Goal: Task Accomplishment & Management: Manage account settings

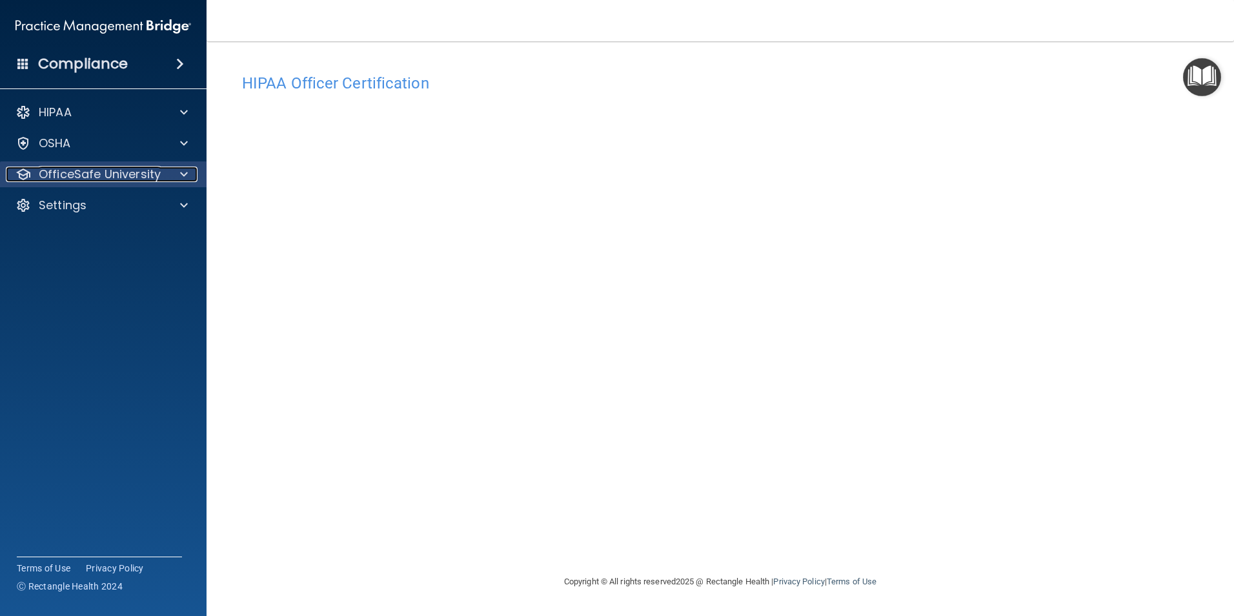
click at [189, 168] on div at bounding box center [182, 174] width 32 height 15
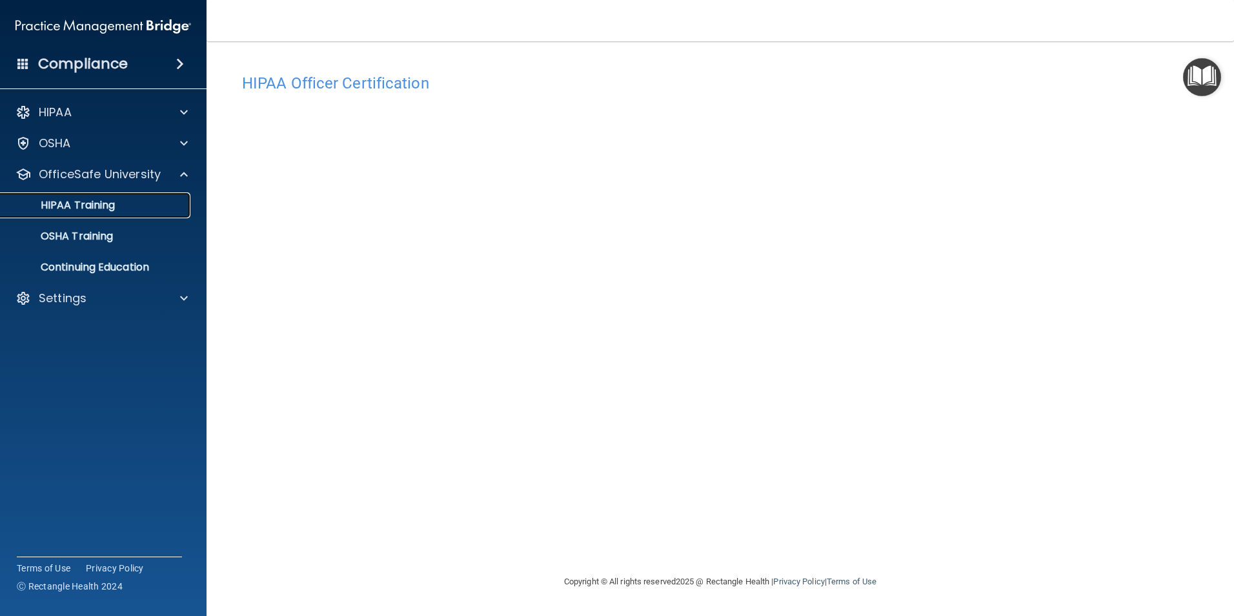
click at [112, 203] on p "HIPAA Training" at bounding box center [61, 205] width 106 height 13
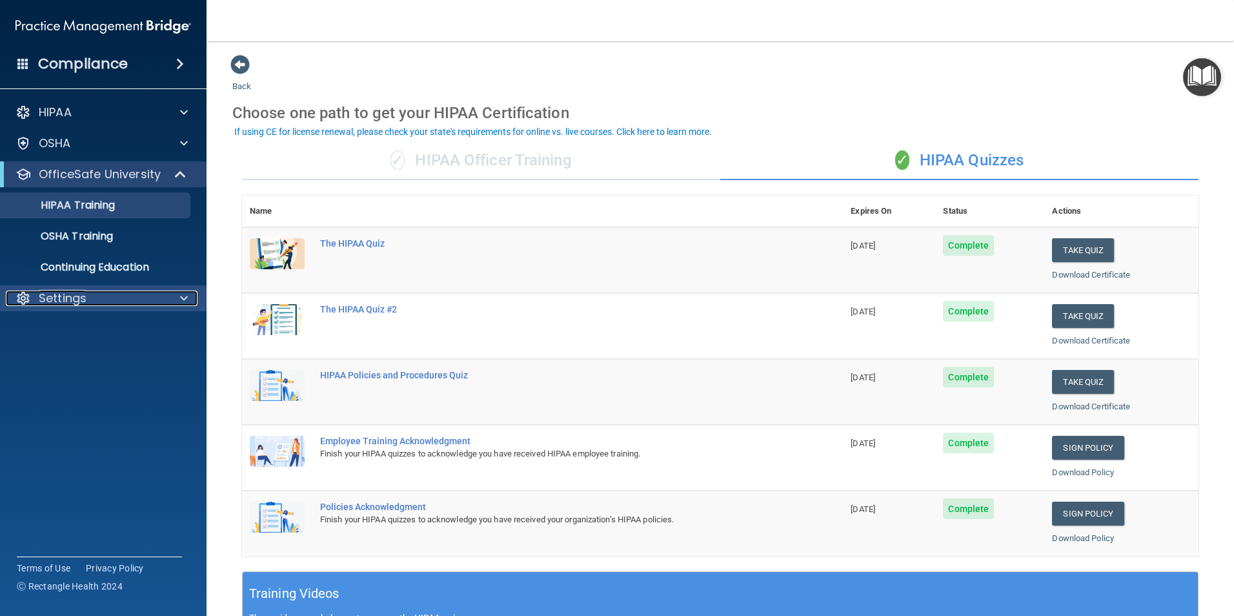
click at [63, 291] on p "Settings" at bounding box center [63, 297] width 48 height 15
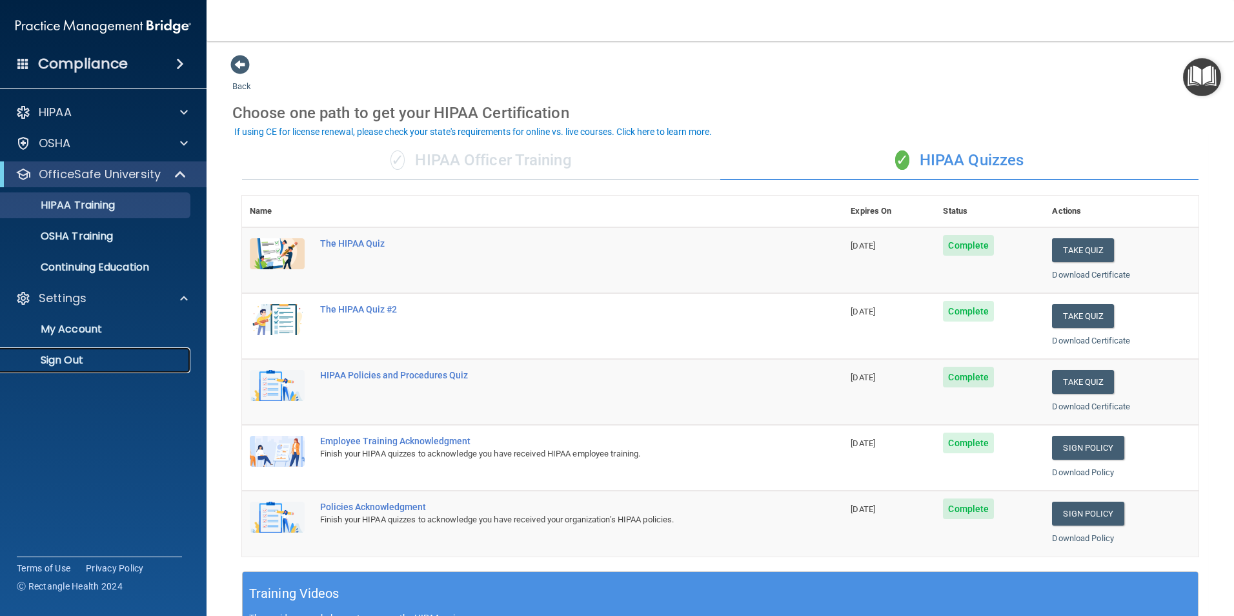
click at [70, 357] on p "Sign Out" at bounding box center [96, 360] width 176 height 13
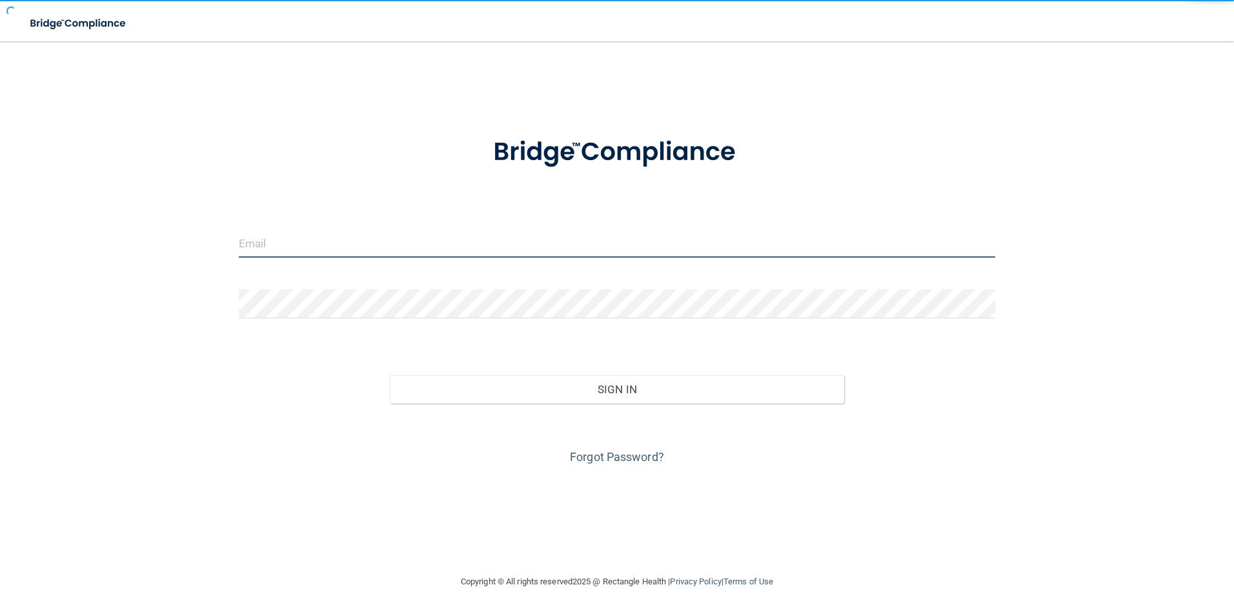
type input "[PERSON_NAME][EMAIL_ADDRESS][PERSON_NAME][DOMAIN_NAME]"
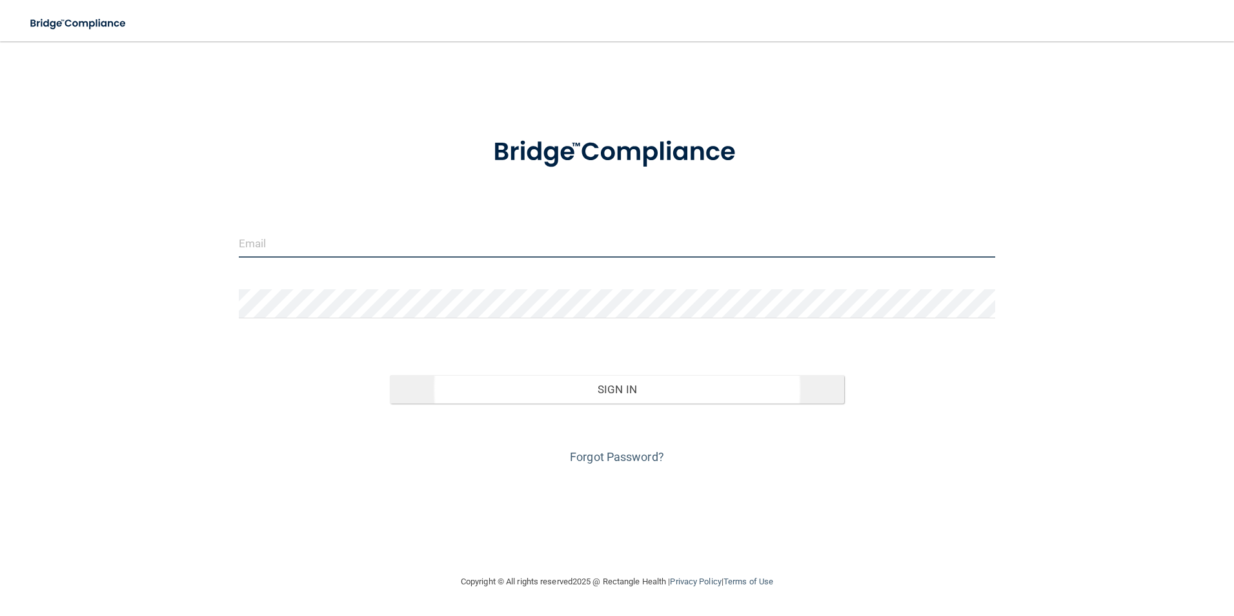
type input "[PERSON_NAME][EMAIL_ADDRESS][PERSON_NAME][DOMAIN_NAME]"
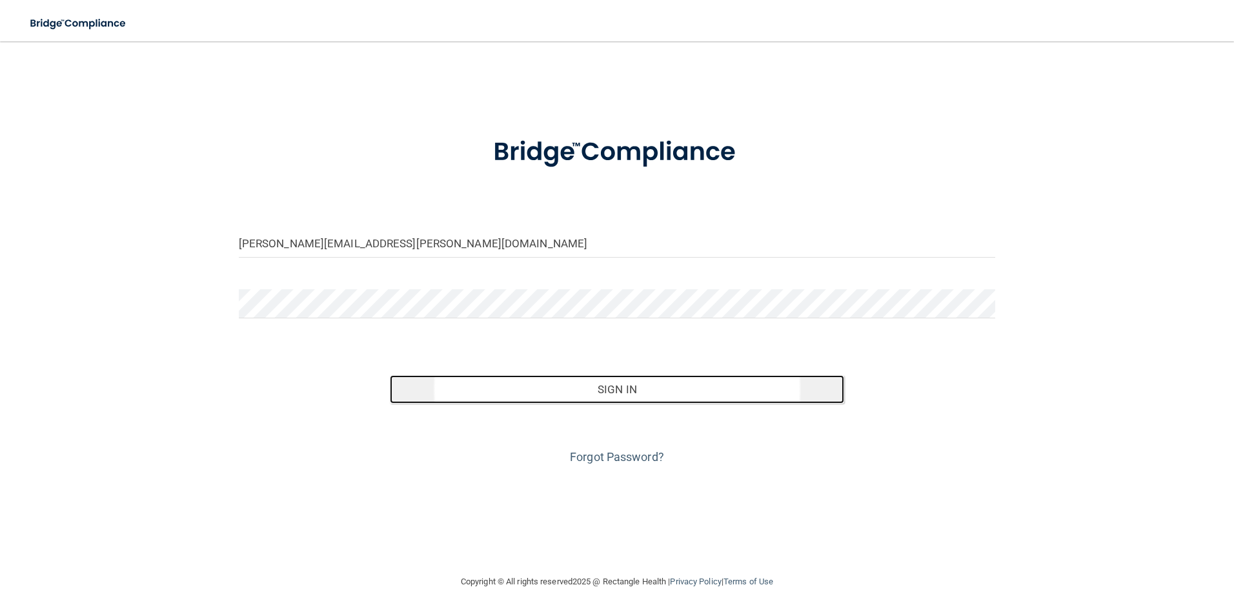
click at [634, 390] on button "Sign In" at bounding box center [617, 389] width 454 height 28
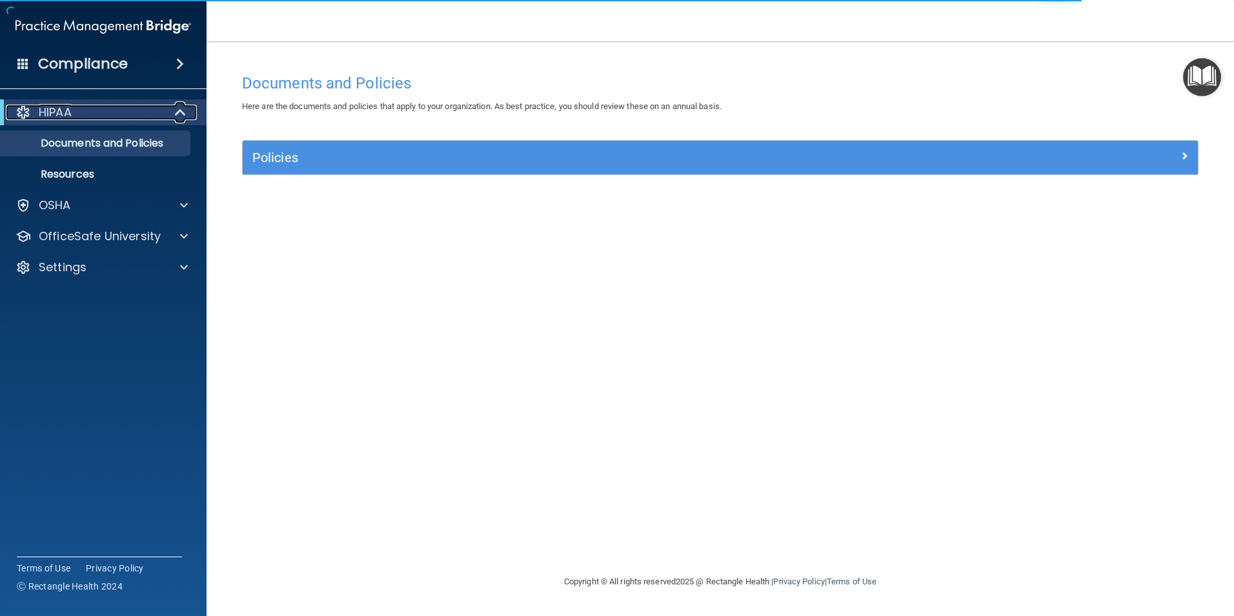
click at [179, 114] on span at bounding box center [181, 112] width 11 height 15
